Goal: Transaction & Acquisition: Download file/media

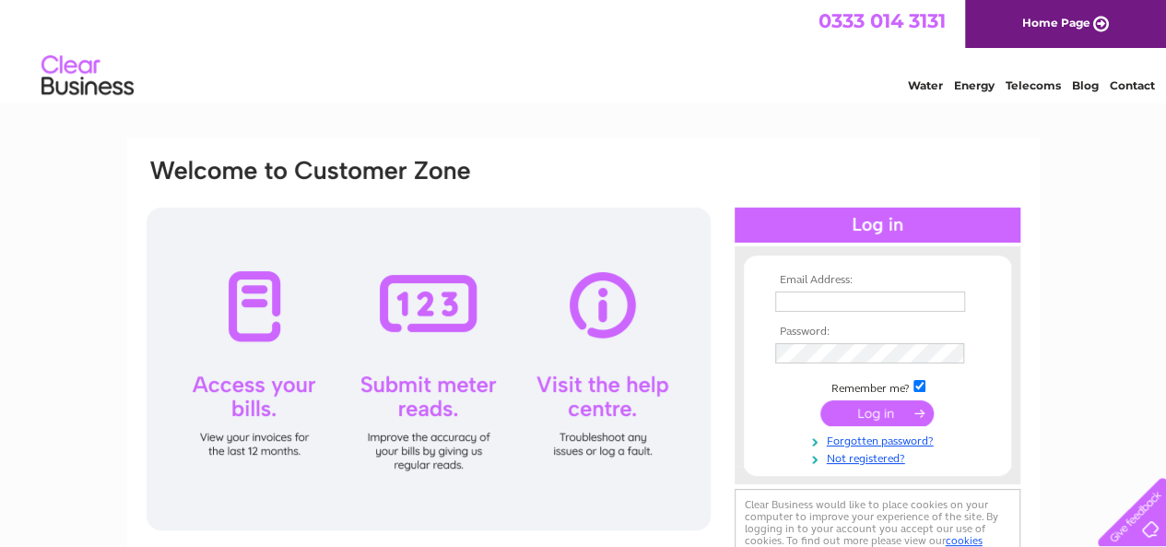
type input "accounts@calibrepower.co.uk"
click at [895, 416] on input "submit" at bounding box center [876, 413] width 113 height 26
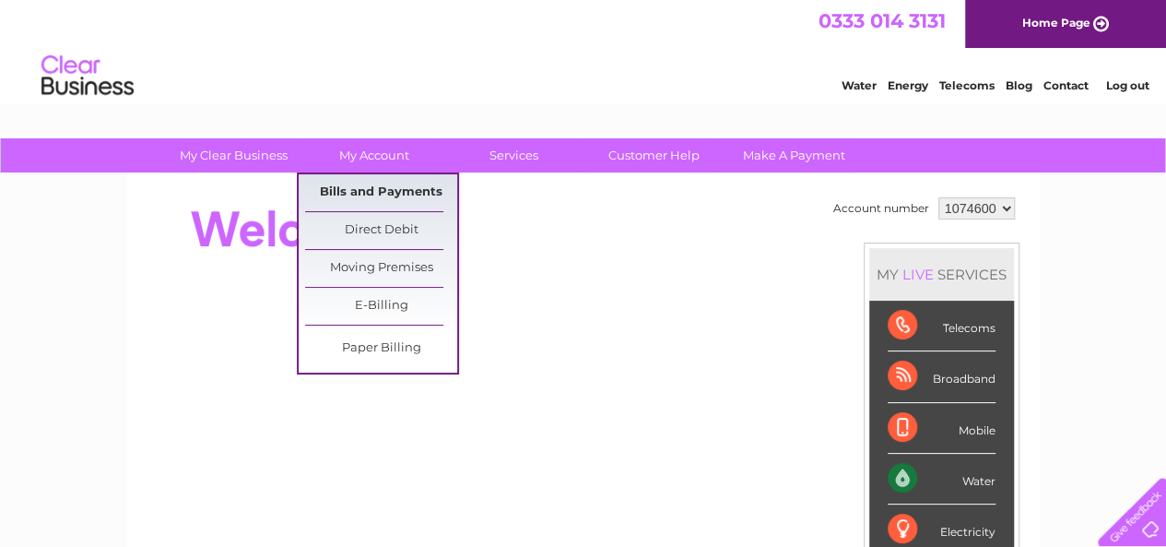
click at [365, 183] on link "Bills and Payments" at bounding box center [381, 192] width 152 height 37
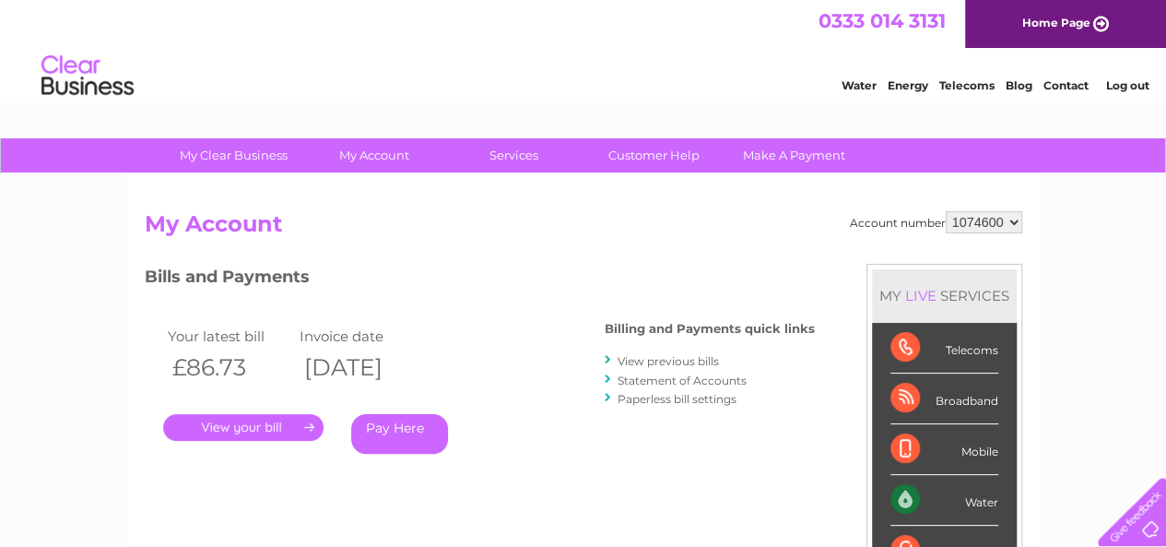
click at [269, 427] on link "." at bounding box center [243, 427] width 160 height 27
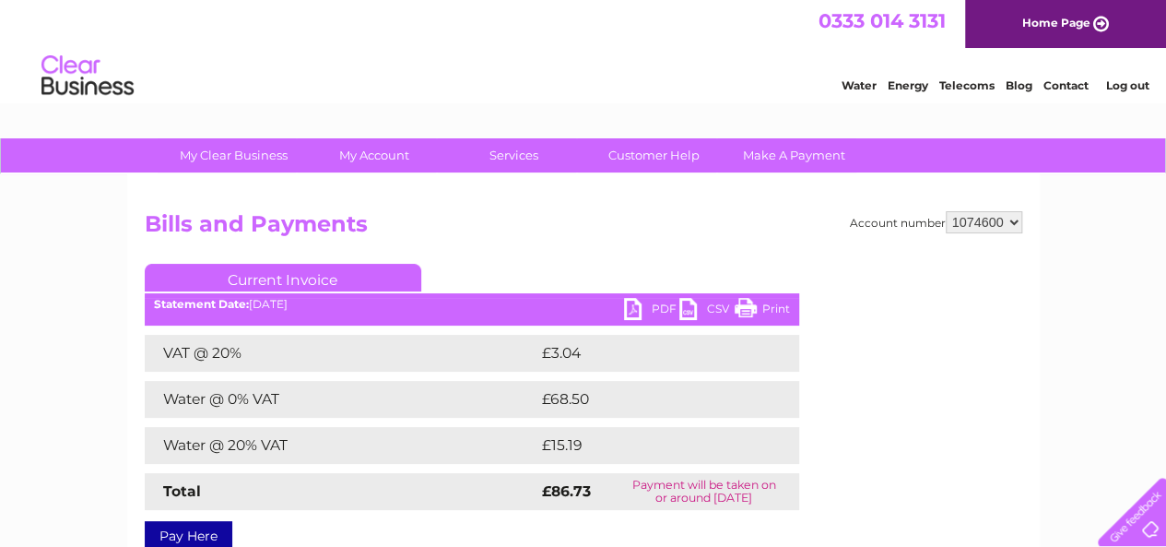
click at [632, 309] on link "PDF" at bounding box center [651, 311] width 55 height 27
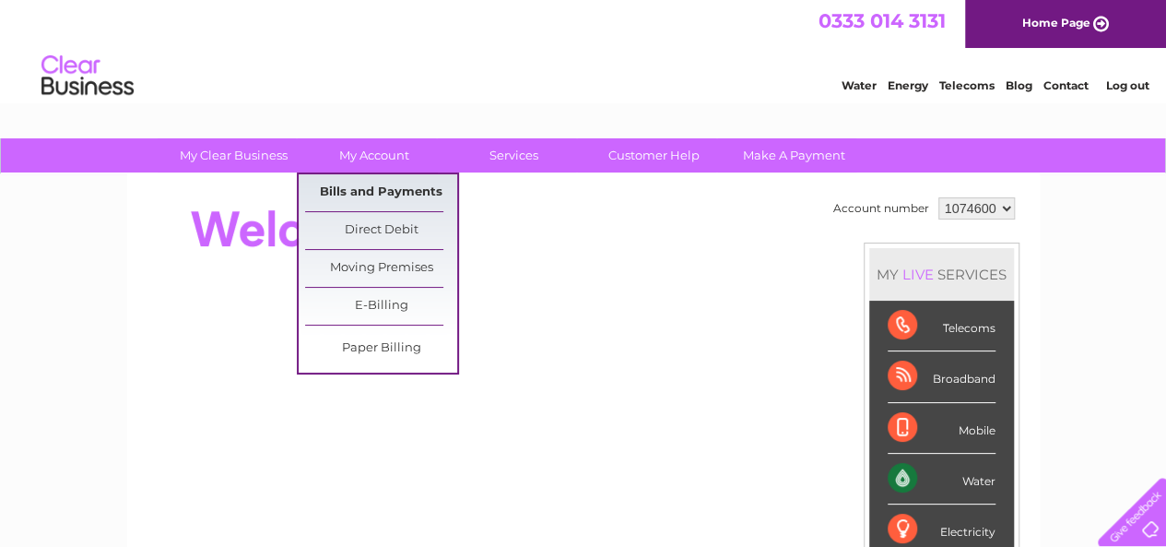
click at [375, 189] on link "Bills and Payments" at bounding box center [381, 192] width 152 height 37
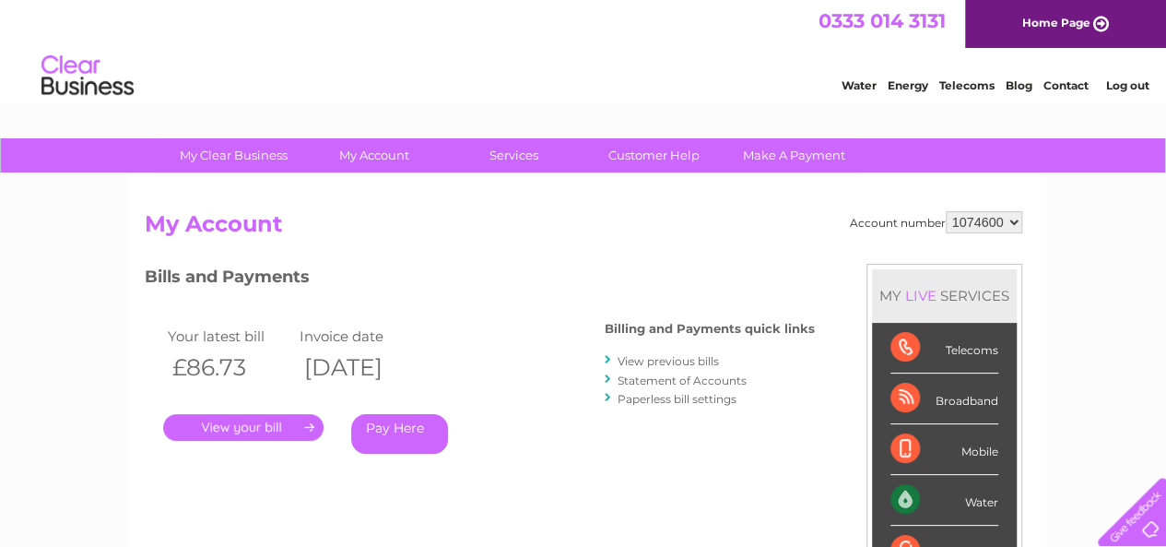
click at [249, 428] on link "." at bounding box center [243, 427] width 160 height 27
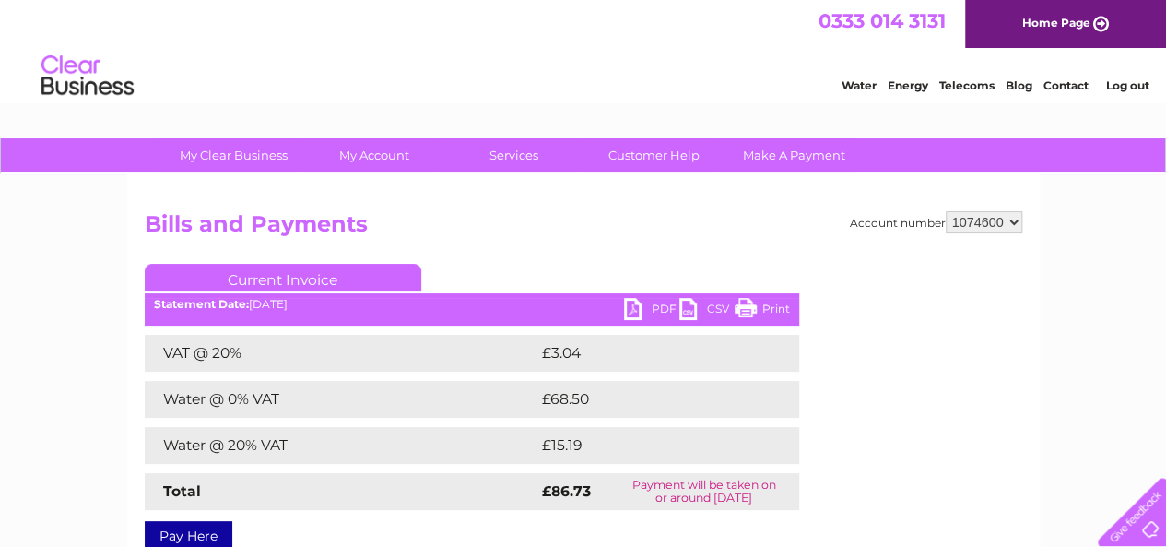
click at [635, 303] on link "PDF" at bounding box center [651, 311] width 55 height 27
click at [691, 308] on link "CSV" at bounding box center [706, 311] width 55 height 27
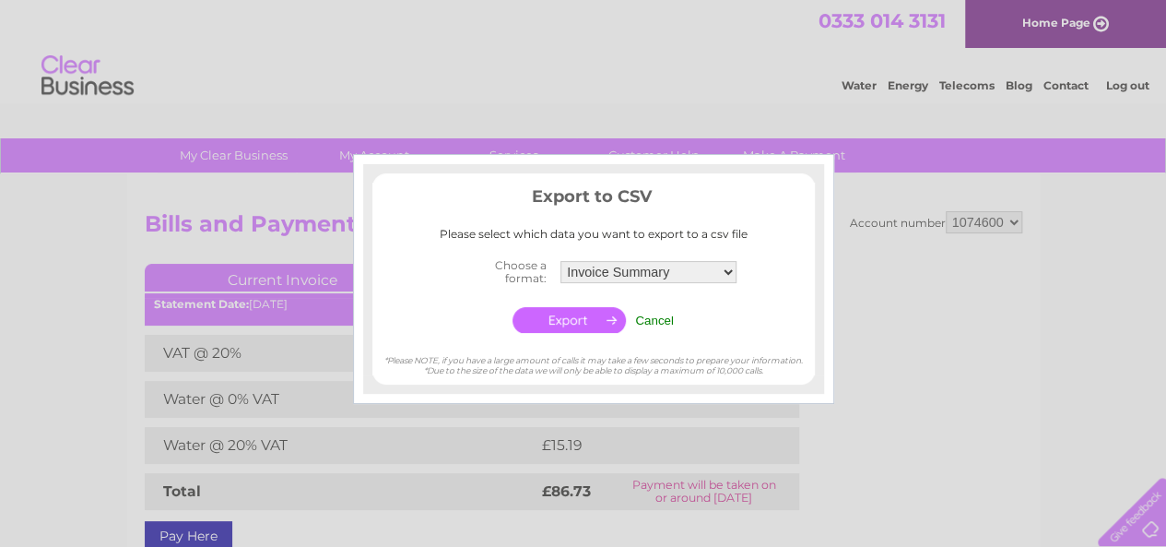
click at [660, 325] on input "Cancel" at bounding box center [654, 320] width 39 height 14
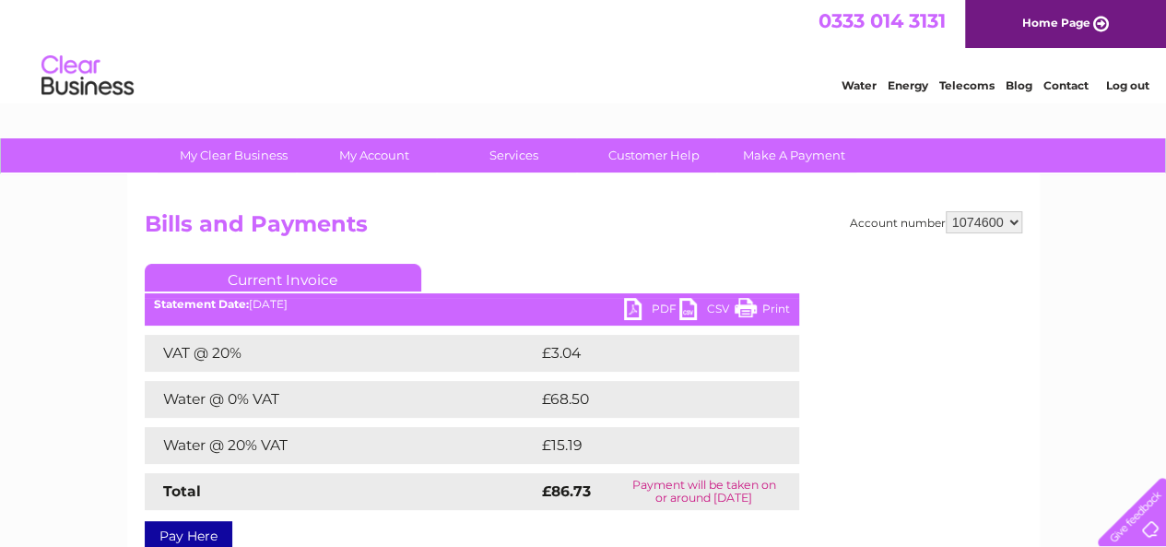
click at [630, 314] on link "PDF" at bounding box center [651, 311] width 55 height 27
